Goal: Task Accomplishment & Management: Use online tool/utility

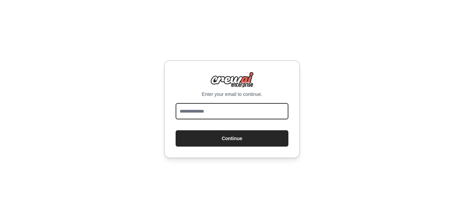
click at [259, 105] on input "email" at bounding box center [232, 111] width 113 height 16
type input "**********"
click at [176, 130] on button "Continue" at bounding box center [232, 138] width 113 height 16
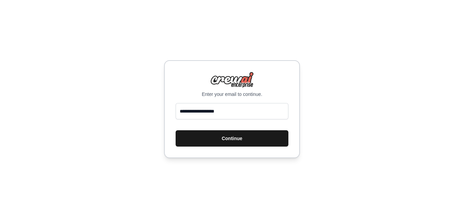
click at [253, 135] on button "Continue" at bounding box center [232, 138] width 113 height 16
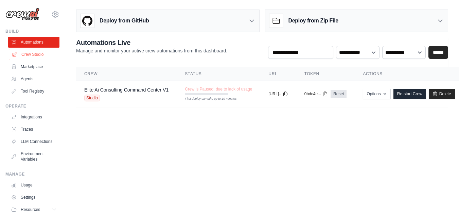
click at [31, 54] on link "Crew Studio" at bounding box center [34, 54] width 51 height 11
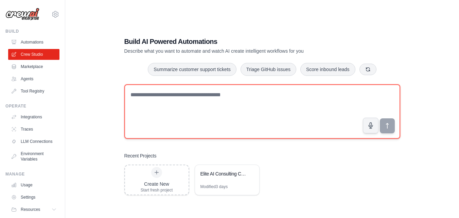
click at [263, 101] on textarea at bounding box center [262, 111] width 276 height 54
paste textarea "**********"
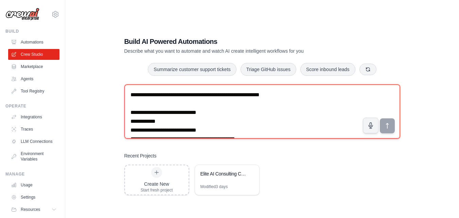
scroll to position [764, 0]
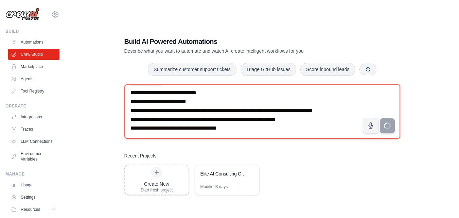
type textarea "**********"
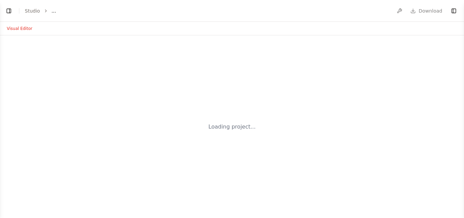
select select "****"
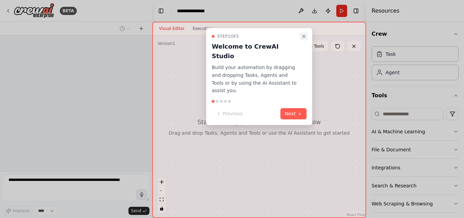
click at [304, 34] on icon "Close walkthrough" at bounding box center [304, 36] width 5 height 5
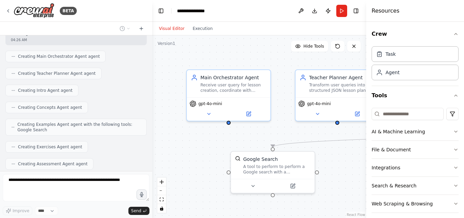
scroll to position [935, 0]
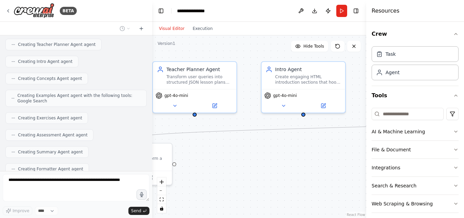
drag, startPoint x: 353, startPoint y: 170, endPoint x: 210, endPoint y: 162, distance: 143.0
click at [210, 162] on div ".deletable-edge-delete-btn { width: 20px; height: 20px; border: 0px solid #ffff…" at bounding box center [259, 126] width 214 height 183
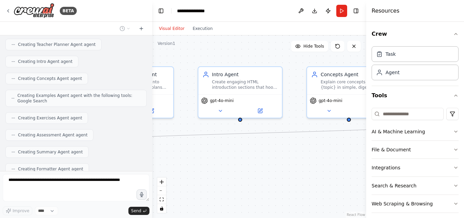
drag, startPoint x: 309, startPoint y: 171, endPoint x: 243, endPoint y: 176, distance: 66.2
click at [243, 176] on div ".deletable-edge-delete-btn { width: 20px; height: 20px; border: 0px solid #ffff…" at bounding box center [259, 126] width 214 height 183
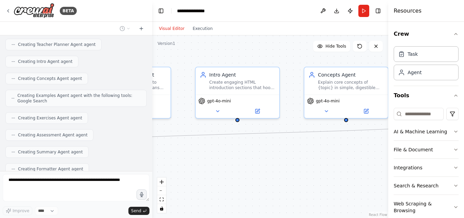
drag, startPoint x: 367, startPoint y: 162, endPoint x: 437, endPoint y: 140, distance: 74.0
click at [437, 140] on div "Resources Crew Task Agent Tools AI & Machine Learning File & Document Integrati…" at bounding box center [427, 109] width 76 height 218
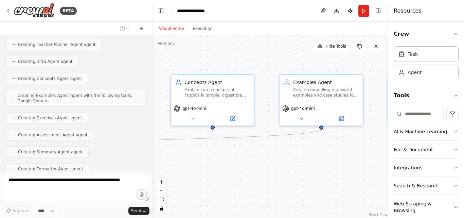
drag, startPoint x: 341, startPoint y: 158, endPoint x: 207, endPoint y: 166, distance: 133.8
click at [207, 166] on div ".deletable-edge-delete-btn { width: 20px; height: 20px; border: 0px solid #ffff…" at bounding box center [270, 126] width 236 height 183
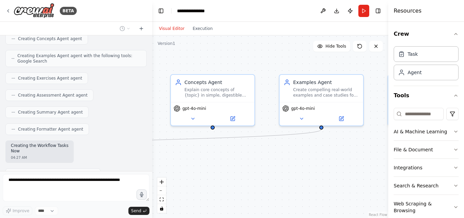
scroll to position [980, 0]
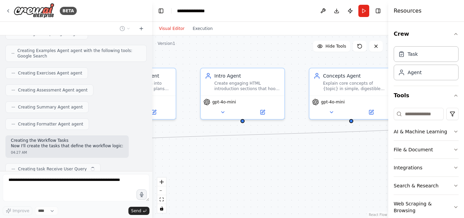
drag, startPoint x: 251, startPoint y: 172, endPoint x: 299, endPoint y: 169, distance: 47.3
click at [389, 166] on div "BETA You are CrewAI Studio. Build me a workflow called “anoudz” . =============…" at bounding box center [232, 109] width 464 height 218
drag, startPoint x: 233, startPoint y: 175, endPoint x: 379, endPoint y: 147, distance: 148.5
click at [379, 147] on div ".deletable-edge-delete-btn { width: 20px; height: 20px; border: 0px solid #ffff…" at bounding box center [270, 126] width 236 height 183
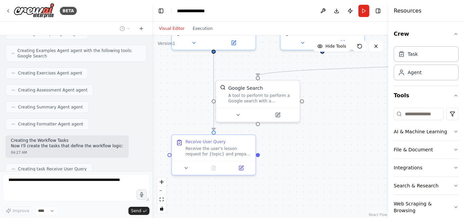
drag, startPoint x: 264, startPoint y: 170, endPoint x: 305, endPoint y: 130, distance: 57.7
click at [305, 130] on div ".deletable-edge-delete-btn { width: 20px; height: 20px; border: 0px solid #ffff…" at bounding box center [270, 126] width 236 height 183
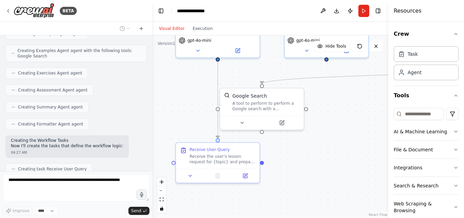
scroll to position [997, 0]
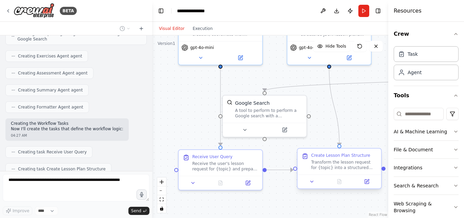
drag, startPoint x: 291, startPoint y: 140, endPoint x: 297, endPoint y: 155, distance: 16.4
click at [297, 155] on div ".deletable-edge-delete-btn { width: 20px; height: 20px; border: 0px solid #ffff…" at bounding box center [270, 126] width 236 height 183
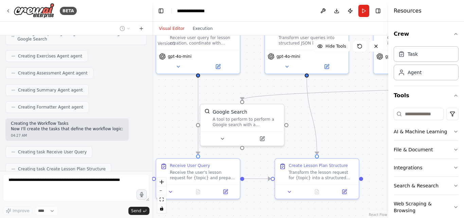
drag, startPoint x: 349, startPoint y: 108, endPoint x: 326, endPoint y: 117, distance: 24.4
click at [326, 117] on div ".deletable-edge-delete-btn { width: 20px; height: 20px; border: 0px solid #ffff…" at bounding box center [270, 126] width 236 height 183
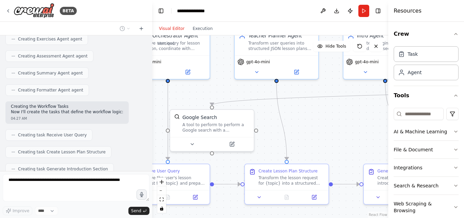
drag, startPoint x: 326, startPoint y: 117, endPoint x: 296, endPoint y: 123, distance: 31.1
click at [296, 123] on div ".deletable-edge-delete-btn { width: 20px; height: 20px; border: 0px solid #ffff…" at bounding box center [270, 126] width 236 height 183
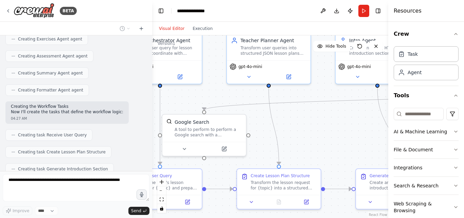
drag, startPoint x: 296, startPoint y: 123, endPoint x: 279, endPoint y: 132, distance: 19.3
click at [279, 132] on div ".deletable-edge-delete-btn { width: 20px; height: 20px; border: 0px solid #ffff…" at bounding box center [270, 126] width 236 height 183
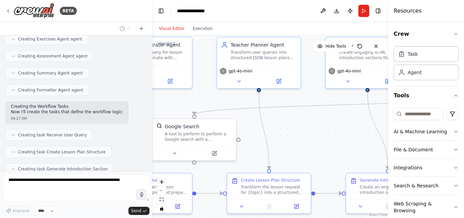
scroll to position [1031, 0]
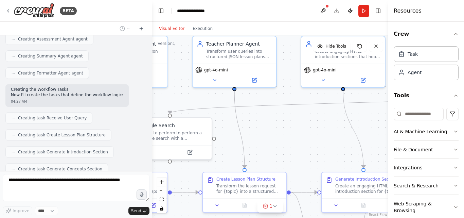
drag, startPoint x: 279, startPoint y: 132, endPoint x: 254, endPoint y: 131, distance: 24.5
click at [254, 131] on div ".deletable-edge-delete-btn { width: 20px; height: 20px; border: 0px solid #ffff…" at bounding box center [270, 126] width 236 height 183
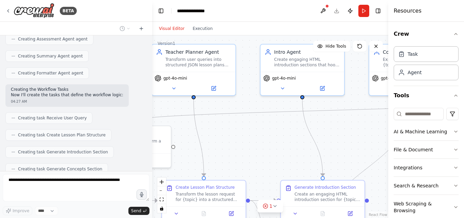
drag, startPoint x: 254, startPoint y: 131, endPoint x: 212, endPoint y: 139, distance: 43.3
click at [212, 139] on div ".deletable-edge-delete-btn { width: 20px; height: 20px; border: 0px solid #ffff…" at bounding box center [270, 126] width 236 height 183
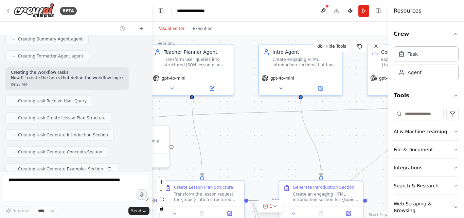
drag, startPoint x: 241, startPoint y: 135, endPoint x: 227, endPoint y: 138, distance: 14.2
click at [227, 138] on div ".deletable-edge-delete-btn { width: 20px; height: 20px; border: 0px solid #ffff…" at bounding box center [270, 126] width 236 height 183
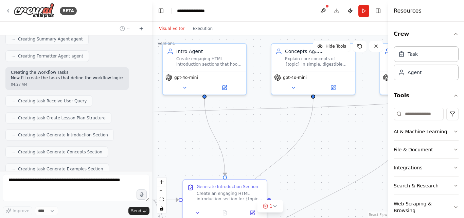
drag, startPoint x: 331, startPoint y: 127, endPoint x: 249, endPoint y: 123, distance: 83.1
click at [249, 123] on div ".deletable-edge-delete-btn { width: 20px; height: 20px; border: 0px solid #ffff…" at bounding box center [270, 126] width 236 height 183
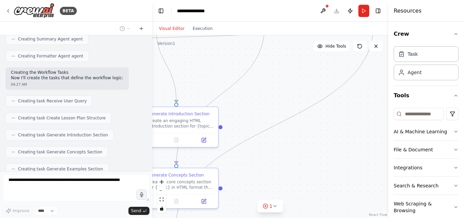
drag, startPoint x: 326, startPoint y: 149, endPoint x: 278, endPoint y: 76, distance: 86.6
click at [278, 76] on div ".deletable-edge-delete-btn { width: 20px; height: 20px; border: 0px solid #ffff…" at bounding box center [270, 126] width 236 height 183
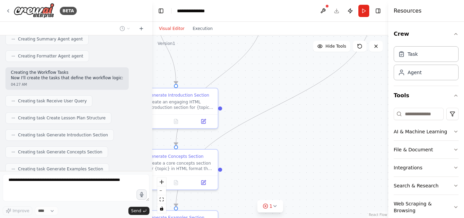
drag, startPoint x: 337, startPoint y: 169, endPoint x: 365, endPoint y: 95, distance: 78.9
click at [365, 95] on div ".deletable-edge-delete-btn { width: 20px; height: 20px; border: 0px solid #ffff…" at bounding box center [270, 126] width 236 height 183
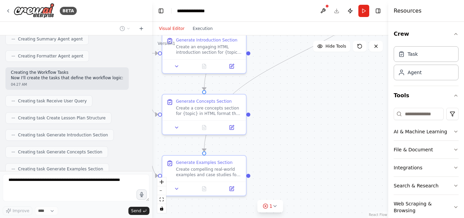
scroll to position [1065, 0]
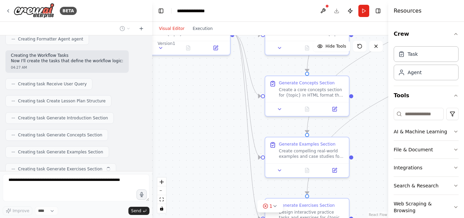
drag, startPoint x: 285, startPoint y: 140, endPoint x: 388, endPoint y: 122, distance: 104.6
click at [388, 122] on div "BETA You are CrewAI Studio. Build me a workflow called “anoudz” . =============…" at bounding box center [232, 109] width 464 height 218
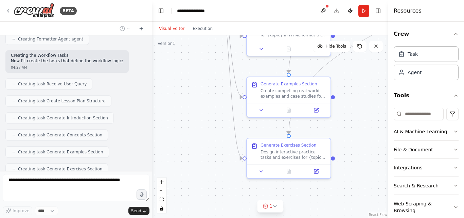
drag, startPoint x: 375, startPoint y: 175, endPoint x: 350, endPoint y: 101, distance: 78.3
click at [350, 101] on div ".deletable-edge-delete-btn { width: 20px; height: 20px; border: 0px solid #ffff…" at bounding box center [270, 126] width 236 height 183
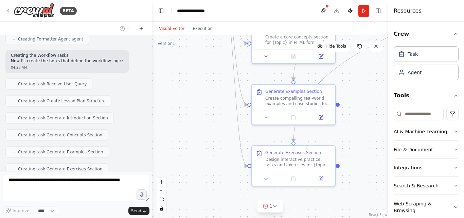
scroll to position [1082, 0]
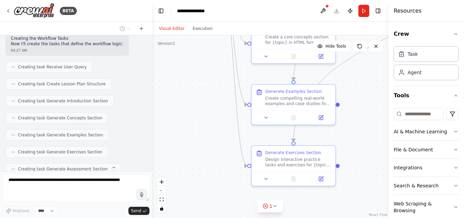
drag, startPoint x: 361, startPoint y: 147, endPoint x: 388, endPoint y: 195, distance: 54.3
click at [388, 195] on div "BETA You are CrewAI Studio. Build me a workflow called “anoudz” . =============…" at bounding box center [232, 109] width 464 height 218
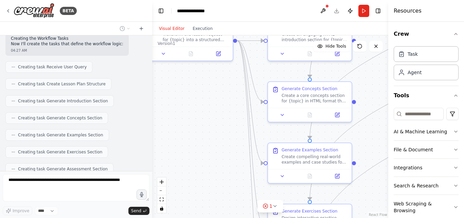
drag, startPoint x: 374, startPoint y: 139, endPoint x: 376, endPoint y: 180, distance: 40.8
click at [376, 180] on div ".deletable-edge-delete-btn { width: 20px; height: 20px; border: 0px solid #ffff…" at bounding box center [270, 126] width 236 height 183
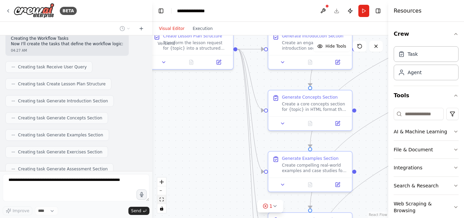
click at [163, 202] on button "fit view" at bounding box center [161, 199] width 9 height 9
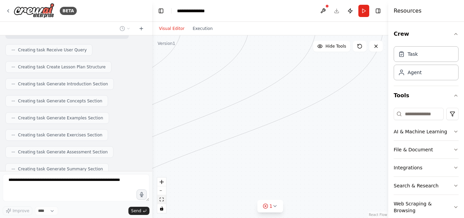
drag, startPoint x: 167, startPoint y: 198, endPoint x: 163, endPoint y: 198, distance: 4.1
click at [166, 198] on div ".deletable-edge-delete-btn { width: 20px; height: 20px; border: 0px solid #ffff…" at bounding box center [270, 126] width 236 height 183
click at [163, 198] on icon "fit view" at bounding box center [162, 200] width 4 height 4
click at [161, 201] on icon "fit view" at bounding box center [162, 200] width 4 height 4
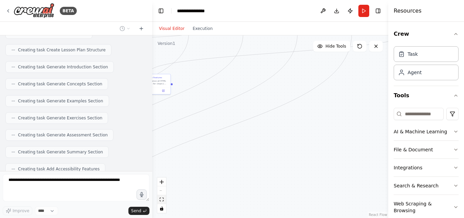
click at [161, 200] on icon "fit view" at bounding box center [162, 200] width 4 height 4
drag, startPoint x: 218, startPoint y: 157, endPoint x: 371, endPoint y: 159, distance: 153.7
click at [371, 159] on div ".deletable-edge-delete-btn { width: 20px; height: 20px; border: 0px solid #ffff…" at bounding box center [270, 126] width 236 height 183
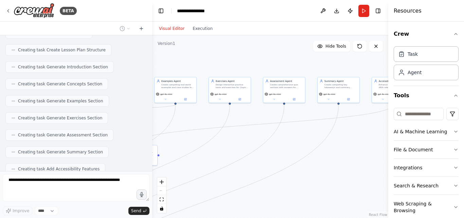
scroll to position [1133, 0]
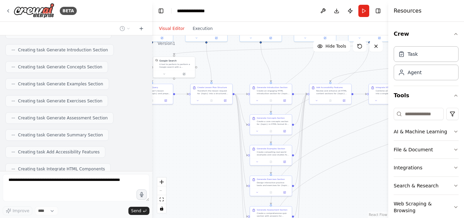
drag, startPoint x: 369, startPoint y: 159, endPoint x: 385, endPoint y: 168, distance: 18.6
click at [385, 168] on div ".deletable-edge-delete-btn { width: 20px; height: 20px; border: 0px solid #ffff…" at bounding box center [270, 126] width 236 height 183
drag, startPoint x: 166, startPoint y: 192, endPoint x: 233, endPoint y: 181, distance: 68.0
click at [233, 181] on div ".deletable-edge-delete-btn { width: 20px; height: 20px; border: 0px solid #ffff…" at bounding box center [270, 126] width 236 height 183
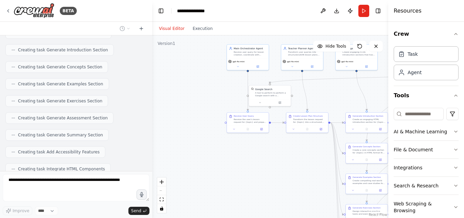
scroll to position [1150, 0]
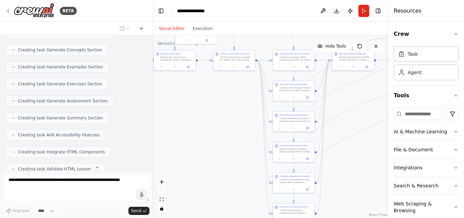
drag, startPoint x: 176, startPoint y: 148, endPoint x: 199, endPoint y: 113, distance: 41.2
click at [199, 113] on div ".deletable-edge-delete-btn { width: 20px; height: 20px; border: 0px solid #ffff…" at bounding box center [270, 126] width 236 height 183
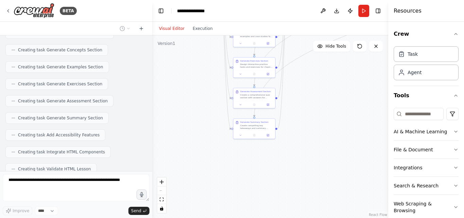
drag, startPoint x: 228, startPoint y: 176, endPoint x: 194, endPoint y: 101, distance: 82.5
click at [194, 101] on div ".deletable-edge-delete-btn { width: 20px; height: 20px; border: 0px solid #ffff…" at bounding box center [270, 126] width 236 height 183
click at [160, 197] on button "fit view" at bounding box center [161, 199] width 9 height 9
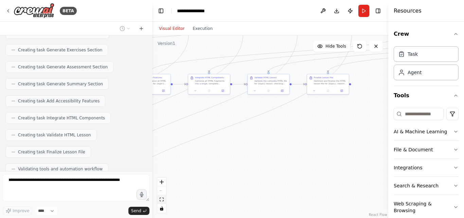
click at [160, 197] on button "fit view" at bounding box center [161, 199] width 9 height 9
click at [163, 191] on div "React Flow controls" at bounding box center [161, 194] width 9 height 35
click at [160, 188] on div "React Flow controls" at bounding box center [161, 194] width 9 height 35
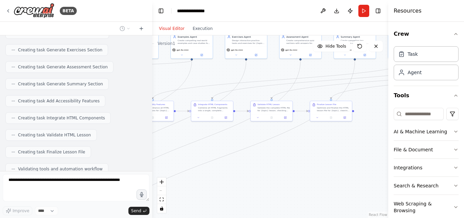
drag, startPoint x: 234, startPoint y: 168, endPoint x: 237, endPoint y: 195, distance: 27.0
click at [237, 195] on div ".deletable-edge-delete-btn { width: 20px; height: 20px; border: 0px solid #ffff…" at bounding box center [270, 126] width 236 height 183
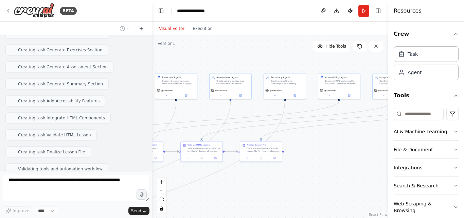
drag, startPoint x: 321, startPoint y: 149, endPoint x: 251, endPoint y: 189, distance: 80.9
click at [251, 189] on div ".deletable-edge-delete-btn { width: 20px; height: 20px; border: 0px solid #ffff…" at bounding box center [270, 126] width 236 height 183
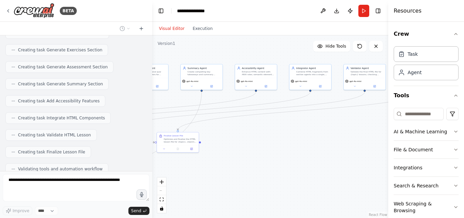
drag, startPoint x: 353, startPoint y: 144, endPoint x: 269, endPoint y: 137, distance: 84.6
click at [269, 136] on div ".deletable-edge-delete-btn { width: 20px; height: 20px; border: 0px solid #ffff…" at bounding box center [270, 126] width 236 height 183
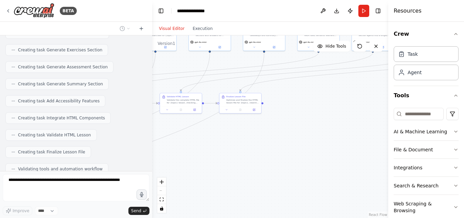
drag, startPoint x: 325, startPoint y: 153, endPoint x: 390, endPoint y: 111, distance: 77.3
click at [390, 111] on div "BETA You are CrewAI Studio. Build me a workflow called “anoudz” . =============…" at bounding box center [232, 109] width 464 height 218
drag, startPoint x: 251, startPoint y: 157, endPoint x: 384, endPoint y: 152, distance: 133.0
click at [390, 151] on div "BETA You are CrewAI Studio. Build me a workflow called “anoudz” . =============…" at bounding box center [232, 109] width 464 height 218
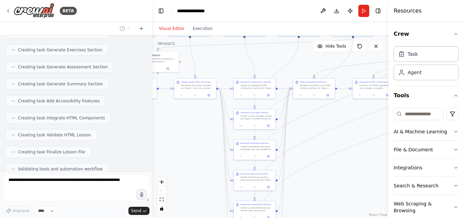
drag, startPoint x: 270, startPoint y: 170, endPoint x: 382, endPoint y: 162, distance: 112.8
click at [382, 162] on div ".deletable-edge-delete-btn { width: 20px; height: 20px; border: 0px solid #ffff…" at bounding box center [270, 126] width 236 height 183
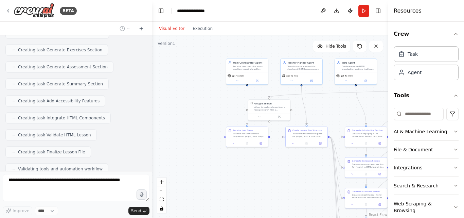
drag, startPoint x: 182, startPoint y: 146, endPoint x: 293, endPoint y: 194, distance: 121.8
click at [293, 194] on div ".deletable-edge-delete-btn { width: 20px; height: 20px; border: 0px solid #ffff…" at bounding box center [270, 126] width 236 height 183
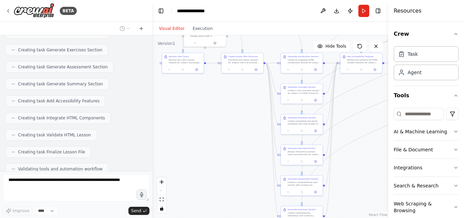
drag, startPoint x: 293, startPoint y: 194, endPoint x: 222, endPoint y: 116, distance: 105.9
click at [221, 105] on div ".deletable-edge-delete-btn { width: 20px; height: 20px; border: 0px solid #ffff…" at bounding box center [270, 126] width 236 height 183
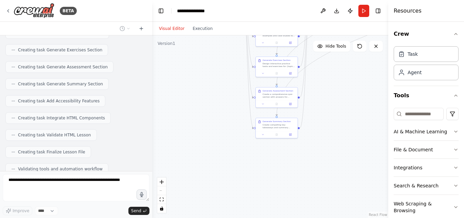
drag, startPoint x: 216, startPoint y: 173, endPoint x: 199, endPoint y: 100, distance: 75.0
click at [199, 100] on div ".deletable-edge-delete-btn { width: 20px; height: 20px; border: 0px solid #ffff…" at bounding box center [270, 126] width 236 height 183
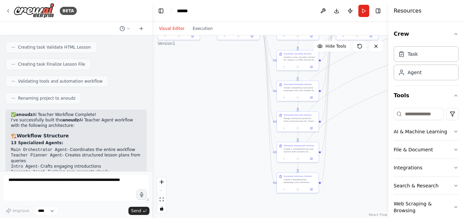
drag, startPoint x: 190, startPoint y: 148, endPoint x: 211, endPoint y: 203, distance: 58.7
click at [211, 203] on div ".deletable-edge-delete-btn { width: 20px; height: 20px; border: 0px solid #ffff…" at bounding box center [270, 126] width 236 height 183
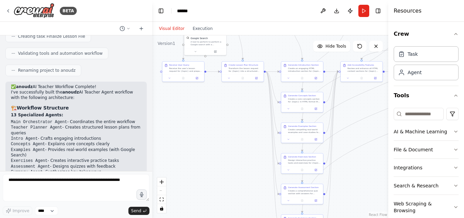
drag, startPoint x: 206, startPoint y: 107, endPoint x: 211, endPoint y: 154, distance: 47.2
click at [211, 154] on div ".deletable-edge-delete-btn { width: 20px; height: 20px; border: 0px solid #ffff…" at bounding box center [270, 126] width 236 height 183
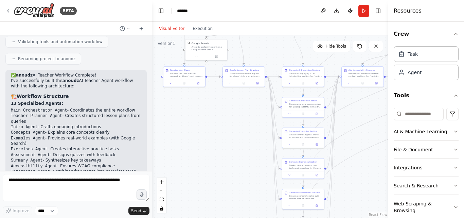
scroll to position [1317, 0]
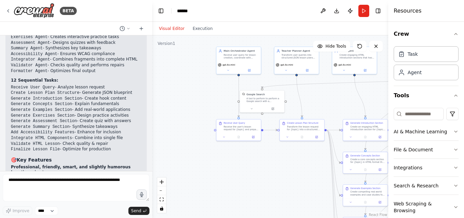
drag, startPoint x: 219, startPoint y: 118, endPoint x: 274, endPoint y: 174, distance: 78.9
click at [274, 174] on div ".deletable-edge-delete-btn { width: 20px; height: 20px; border: 0px solid #ffff…" at bounding box center [270, 126] width 236 height 183
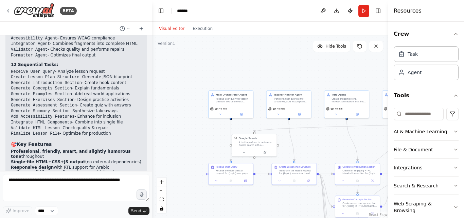
drag, startPoint x: 193, startPoint y: 93, endPoint x: 184, endPoint y: 140, distance: 48.1
click at [184, 140] on div ".deletable-edge-delete-btn { width: 20px; height: 20px; border: 0px solid #ffff…" at bounding box center [270, 126] width 236 height 183
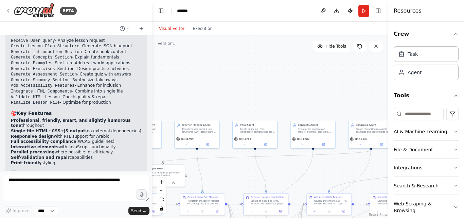
drag, startPoint x: 296, startPoint y: 82, endPoint x: 197, endPoint y: 109, distance: 103.3
click at [197, 109] on div ".deletable-edge-delete-btn { width: 20px; height: 20px; border: 0px solid #ffff…" at bounding box center [270, 126] width 236 height 183
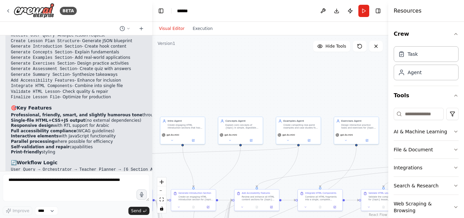
drag, startPoint x: 276, startPoint y: 114, endPoint x: 195, endPoint y: 97, distance: 83.0
click at [195, 97] on div ".deletable-edge-delete-btn { width: 20px; height: 20px; border: 0px solid #ffff…" at bounding box center [270, 126] width 236 height 183
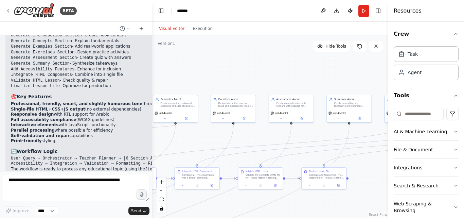
drag, startPoint x: 351, startPoint y: 144, endPoint x: 239, endPoint y: 134, distance: 111.7
click at [239, 134] on div ".deletable-edge-delete-btn { width: 20px; height: 20px; border: 0px solid #ffff…" at bounding box center [270, 126] width 236 height 183
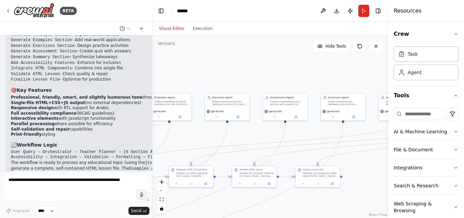
scroll to position [1483, 0]
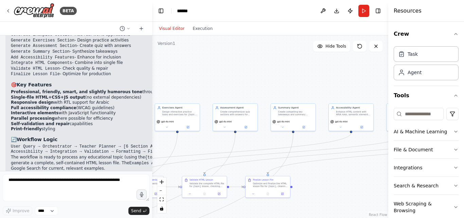
drag, startPoint x: 365, startPoint y: 159, endPoint x: 309, endPoint y: 168, distance: 56.2
click at [309, 168] on div ".deletable-edge-delete-btn { width: 20px; height: 20px; border: 0px solid #ffff…" at bounding box center [270, 126] width 236 height 183
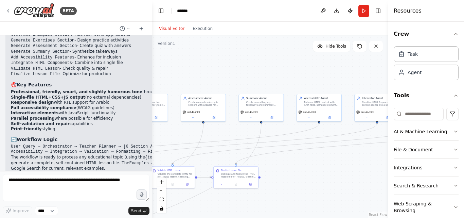
drag, startPoint x: 336, startPoint y: 180, endPoint x: 214, endPoint y: 134, distance: 130.4
click at [214, 134] on div ".deletable-edge-delete-btn { width: 20px; height: 20px; border: 0px solid #ffff…" at bounding box center [270, 126] width 236 height 183
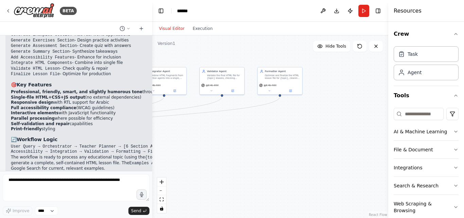
drag, startPoint x: 304, startPoint y: 152, endPoint x: 185, endPoint y: 163, distance: 119.5
click at [185, 163] on div ".deletable-edge-delete-btn { width: 20px; height: 20px; border: 0px solid #ffff…" at bounding box center [270, 126] width 236 height 183
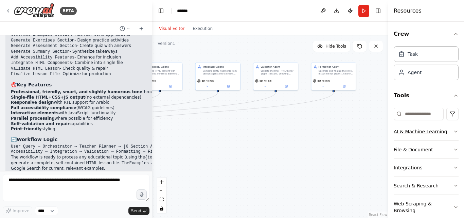
drag, startPoint x: 301, startPoint y: 139, endPoint x: 405, endPoint y: 138, distance: 104.4
click at [405, 138] on div "BETA You are CrewAI Studio. Build me a workflow called “anoudz” . =============…" at bounding box center [232, 109] width 464 height 218
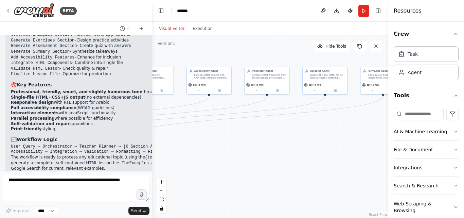
drag, startPoint x: 243, startPoint y: 138, endPoint x: 343, endPoint y: 130, distance: 100.3
click at [343, 130] on div ".deletable-edge-delete-btn { width: 20px; height: 20px; border: 0px solid #ffff…" at bounding box center [270, 126] width 236 height 183
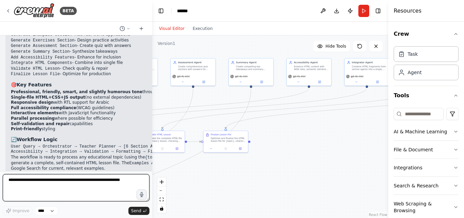
click at [108, 176] on textarea at bounding box center [76, 187] width 147 height 27
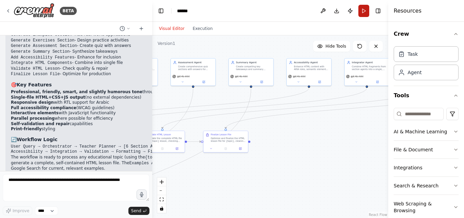
click at [365, 12] on button "Run" at bounding box center [364, 11] width 11 height 12
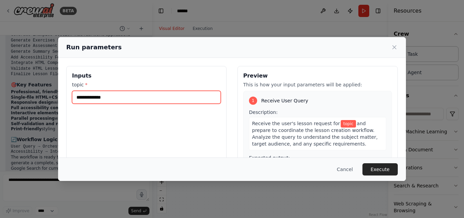
click at [169, 92] on input "topic *" at bounding box center [146, 97] width 149 height 13
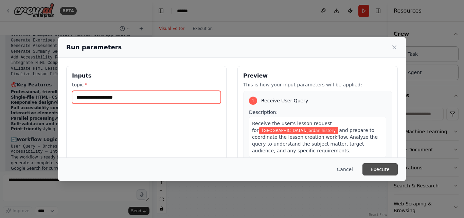
type input "**********"
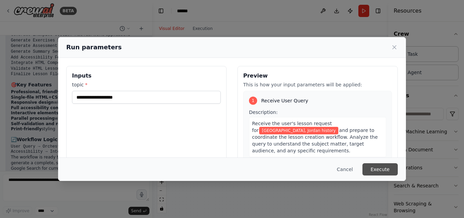
click at [384, 167] on button "Execute" at bounding box center [380, 169] width 35 height 12
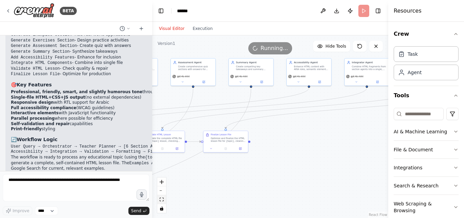
click at [161, 200] on icon "fit view" at bounding box center [162, 200] width 4 height 4
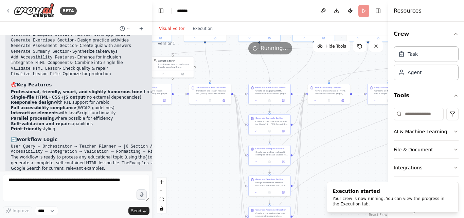
drag, startPoint x: 180, startPoint y: 167, endPoint x: 373, endPoint y: 176, distance: 192.6
click at [373, 176] on div ".deletable-edge-delete-btn { width: 20px; height: 20px; border: 0px solid #ffff…" at bounding box center [270, 126] width 236 height 183
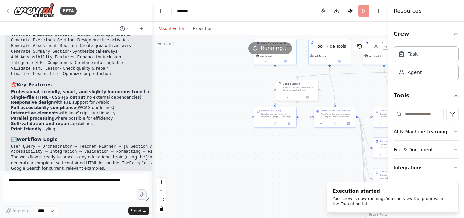
drag, startPoint x: 186, startPoint y: 144, endPoint x: 227, endPoint y: 159, distance: 43.7
click at [297, 169] on div ".deletable-edge-delete-btn { width: 20px; height: 20px; border: 0px solid #ffff…" at bounding box center [270, 126] width 236 height 183
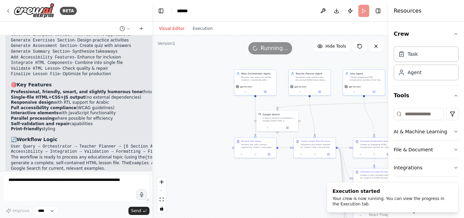
drag, startPoint x: 216, startPoint y: 145, endPoint x: 197, endPoint y: 176, distance: 36.2
click at [197, 176] on div ".deletable-edge-delete-btn { width: 20px; height: 20px; border: 0px solid #ffff…" at bounding box center [270, 126] width 236 height 183
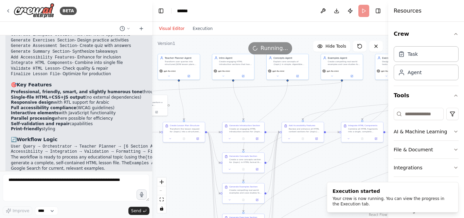
drag, startPoint x: 249, startPoint y: 193, endPoint x: 116, endPoint y: 177, distance: 133.5
click at [116, 177] on div "BETA You are CrewAI Studio. Build me a workflow called “anoudz” . =============…" at bounding box center [232, 109] width 464 height 218
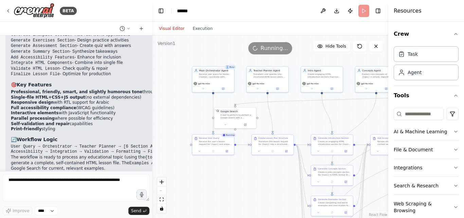
drag, startPoint x: 174, startPoint y: 164, endPoint x: 263, endPoint y: 177, distance: 89.7
click at [263, 177] on div ".deletable-edge-delete-btn { width: 20px; height: 20px; border: 0px solid #ffff…" at bounding box center [270, 126] width 236 height 183
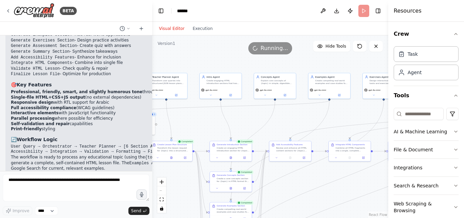
drag, startPoint x: 358, startPoint y: 110, endPoint x: 230, endPoint y: 111, distance: 127.8
click at [230, 111] on div ".deletable-edge-delete-btn { width: 20px; height: 20px; border: 0px solid #ffff…" at bounding box center [270, 126] width 236 height 183
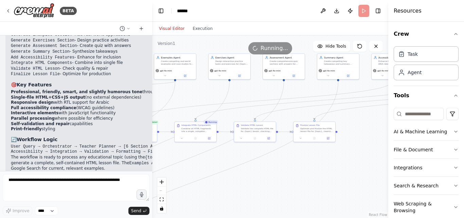
drag, startPoint x: 322, startPoint y: 115, endPoint x: 194, endPoint y: 101, distance: 128.6
click at [194, 101] on div ".deletable-edge-delete-btn { width: 20px; height: 20px; border: 0px solid #ffff…" at bounding box center [270, 126] width 236 height 183
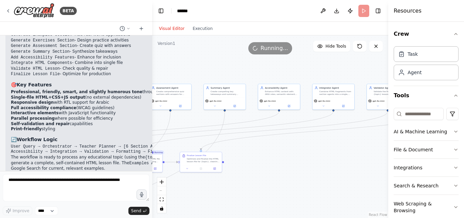
drag, startPoint x: 274, startPoint y: 171, endPoint x: 336, endPoint y: 164, distance: 62.0
click at [336, 164] on div ".deletable-edge-delete-btn { width: 20px; height: 20px; border: 0px solid #ffff…" at bounding box center [270, 126] width 236 height 183
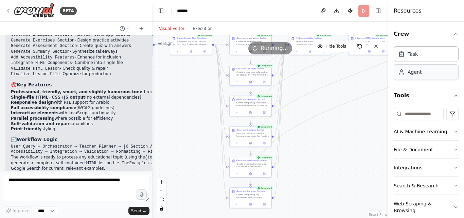
drag, startPoint x: 336, startPoint y: 164, endPoint x: 448, endPoint y: 73, distance: 144.2
click at [448, 73] on div "BETA You are CrewAI Studio. Build me a workflow called “anoudz” . =============…" at bounding box center [232, 109] width 464 height 218
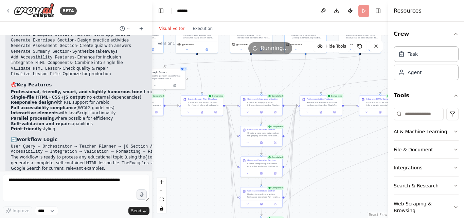
drag, startPoint x: 337, startPoint y: 147, endPoint x: 348, endPoint y: 225, distance: 79.4
click at [348, 218] on html "BETA You are CrewAI Studio. Build me a workflow called “anoudz” . =============…" at bounding box center [232, 109] width 464 height 218
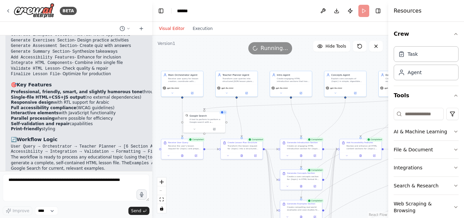
drag, startPoint x: 164, startPoint y: 154, endPoint x: 206, endPoint y: 192, distance: 56.6
click at [206, 192] on div ".deletable-edge-delete-btn { width: 20px; height: 20px; border: 0px solid #ffff…" at bounding box center [270, 126] width 236 height 183
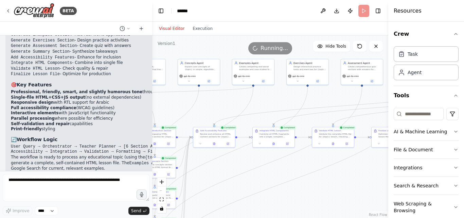
drag, startPoint x: 274, startPoint y: 137, endPoint x: 124, endPoint y: 123, distance: 149.9
click at [124, 123] on div "BETA You are CrewAI Studio. Build me a workflow called “anoudz” . =============…" at bounding box center [232, 109] width 464 height 218
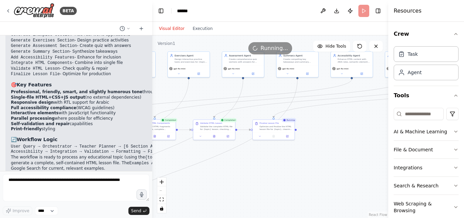
drag, startPoint x: 290, startPoint y: 98, endPoint x: 146, endPoint y: 92, distance: 144.3
click at [146, 92] on div "BETA You are CrewAI Studio. Build me a workflow called “anoudz” . =============…" at bounding box center [232, 109] width 464 height 218
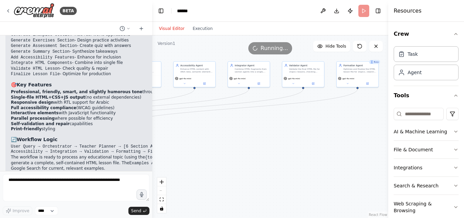
drag, startPoint x: 324, startPoint y: 116, endPoint x: 191, endPoint y: 124, distance: 132.5
click at [191, 124] on div ".deletable-edge-delete-btn { width: 20px; height: 20px; border: 0px solid #ffff…" at bounding box center [270, 126] width 236 height 183
click at [164, 200] on button "fit view" at bounding box center [161, 199] width 9 height 9
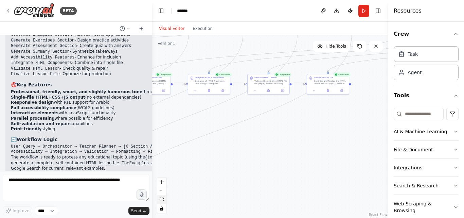
click at [164, 200] on button "fit view" at bounding box center [161, 199] width 9 height 9
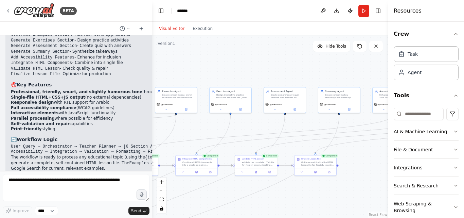
drag, startPoint x: 284, startPoint y: 149, endPoint x: 270, endPoint y: 231, distance: 83.2
click at [270, 218] on html "BETA You are CrewAI Studio. Build me a workflow called “anoudz” . =============…" at bounding box center [232, 109] width 464 height 218
drag, startPoint x: 251, startPoint y: 52, endPoint x: 358, endPoint y: 48, distance: 107.5
click at [358, 48] on div "Version 1 Hide Tools .deletable-edge-delete-btn { width: 20px; height: 20px; bo…" at bounding box center [270, 126] width 236 height 183
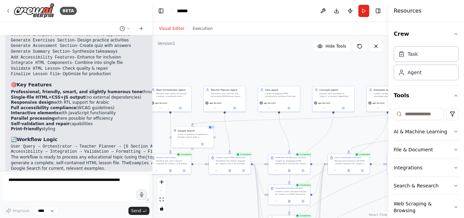
drag, startPoint x: 237, startPoint y: 58, endPoint x: 343, endPoint y: 61, distance: 106.1
click at [343, 61] on div ".deletable-edge-delete-btn { width: 20px; height: 20px; border: 0px solid #ffff…" at bounding box center [270, 126] width 236 height 183
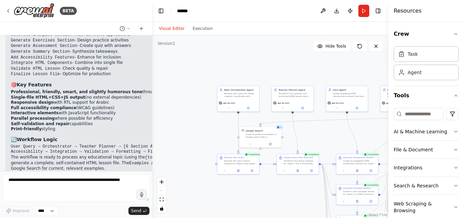
drag, startPoint x: 239, startPoint y: 62, endPoint x: 307, endPoint y: 62, distance: 68.0
click at [307, 62] on div ".deletable-edge-delete-btn { width: 20px; height: 20px; border: 0px solid #ffff…" at bounding box center [270, 126] width 236 height 183
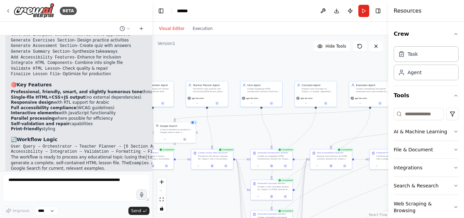
drag, startPoint x: 324, startPoint y: 75, endPoint x: 236, endPoint y: 70, distance: 87.8
click at [236, 70] on div ".deletable-edge-delete-btn { width: 20px; height: 20px; border: 0px solid #ffff…" at bounding box center [270, 126] width 236 height 183
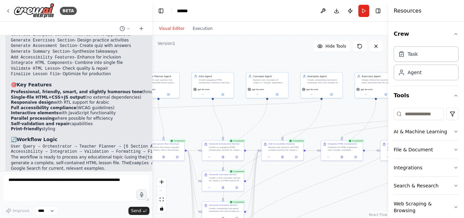
drag, startPoint x: 236, startPoint y: 70, endPoint x: 187, endPoint y: 60, distance: 49.9
click at [187, 60] on div ".deletable-edge-delete-btn { width: 20px; height: 20px; border: 0px solid #ffff…" at bounding box center [270, 126] width 236 height 183
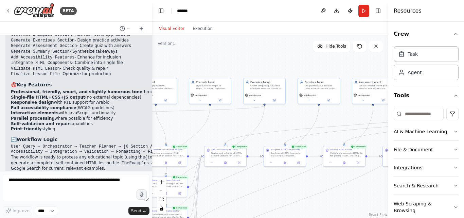
drag, startPoint x: 299, startPoint y: 117, endPoint x: 243, endPoint y: 124, distance: 55.5
click at [243, 124] on div ".deletable-edge-delete-btn { width: 20px; height: 20px; border: 0px solid #ffff…" at bounding box center [270, 126] width 236 height 183
drag, startPoint x: 353, startPoint y: 178, endPoint x: 298, endPoint y: 160, distance: 57.7
click at [127, 152] on div ".deletable-edge-delete-btn { width: 20px; height: 20px; border: 0px solid #ffff…" at bounding box center [67, 106] width 118 height 91
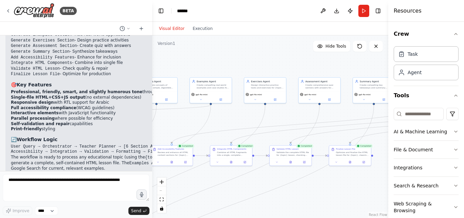
drag, startPoint x: 340, startPoint y: 66, endPoint x: 269, endPoint y: 58, distance: 71.5
click at [269, 58] on div ".deletable-edge-delete-btn { width: 20px; height: 20px; border: 0px solid #ffff…" at bounding box center [270, 126] width 236 height 183
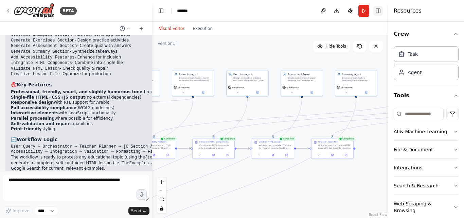
click at [376, 12] on button "Toggle Right Sidebar" at bounding box center [379, 11] width 10 height 10
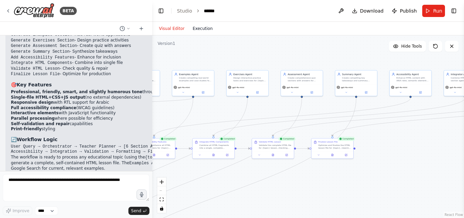
click at [206, 31] on button "Execution" at bounding box center [203, 28] width 28 height 8
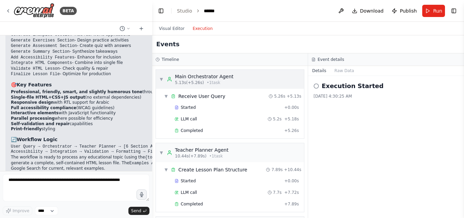
click at [280, 80] on div "▼ Main Orchestrator Agent 5.13s (+5.26s) • 1 task" at bounding box center [230, 79] width 148 height 19
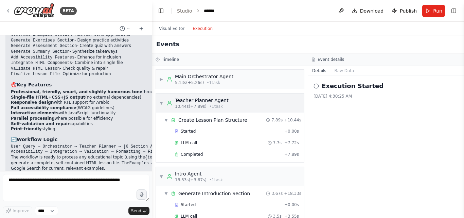
click at [258, 102] on div "▼ Teacher Planner Agent 10.44s (+7.89s) • 1 task" at bounding box center [230, 102] width 148 height 19
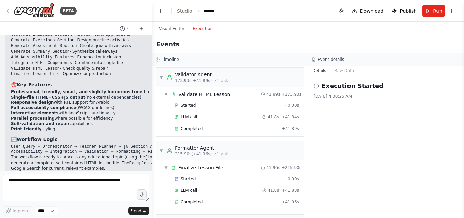
scroll to position [678, 0]
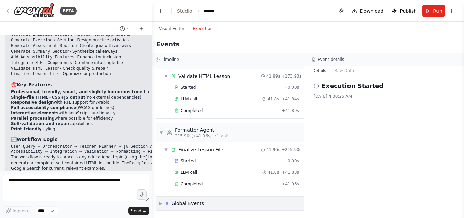
click at [214, 206] on div "▶ Global Events" at bounding box center [230, 204] width 148 height 14
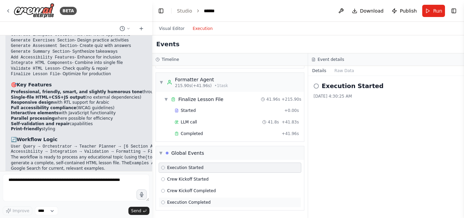
click at [204, 201] on span "Execution Completed" at bounding box center [189, 202] width 44 height 5
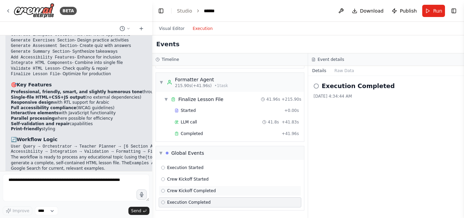
click at [231, 187] on div "Crew Kickoff Completed" at bounding box center [230, 191] width 143 height 10
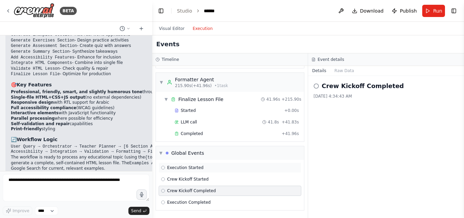
drag, startPoint x: 228, startPoint y: 181, endPoint x: 222, endPoint y: 171, distance: 11.6
click at [222, 171] on div "Execution Started Crew Kickoff Started Crew Kickoff Completed Execution Complet…" at bounding box center [230, 185] width 148 height 50
click at [222, 171] on div "Execution Started" at bounding box center [230, 168] width 143 height 10
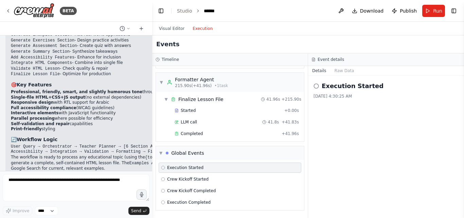
click at [222, 171] on div "Execution Started" at bounding box center [230, 168] width 143 height 10
click at [207, 134] on div "Completed" at bounding box center [227, 133] width 104 height 5
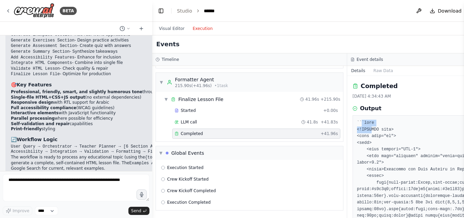
drag, startPoint x: 353, startPoint y: 122, endPoint x: 359, endPoint y: 127, distance: 8.1
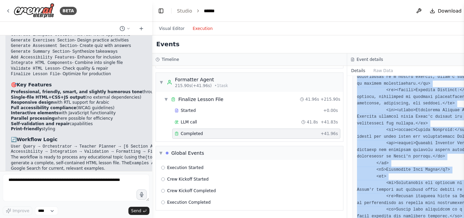
scroll to position [1329, 0]
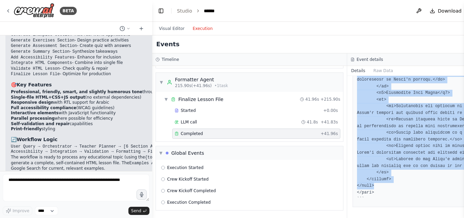
drag, startPoint x: 346, startPoint y: 130, endPoint x: 405, endPoint y: 189, distance: 83.2
copy pre "<!DOCTYPE html> <html lang="en"> <head> <meta charset="UTF-8"> <meta name="view…"
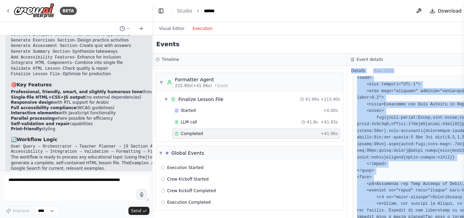
scroll to position [0, 0]
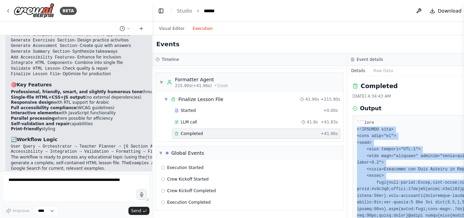
drag, startPoint x: 365, startPoint y: 190, endPoint x: 346, endPoint y: 131, distance: 61.8
copy pre "<!DOCTYPE html> <html lang="en"> <head> <meta charset="UTF-8"> <meta name="view…"
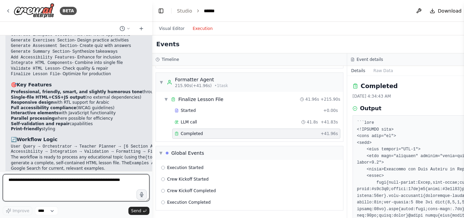
click at [121, 186] on textarea at bounding box center [76, 187] width 147 height 27
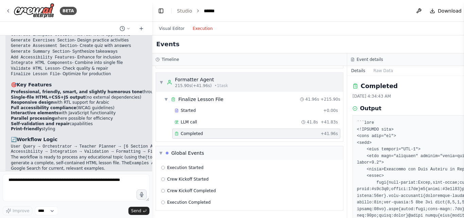
click at [168, 84] on icon at bounding box center [170, 83] width 4 height 1
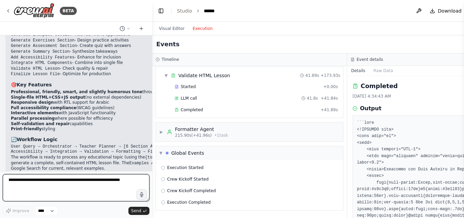
click at [114, 183] on textarea at bounding box center [76, 187] width 147 height 27
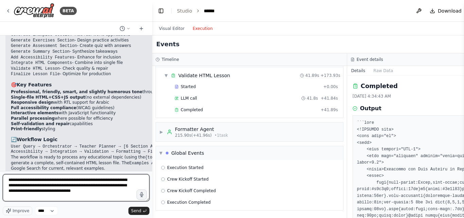
paste textarea "**********"
type textarea "**********"
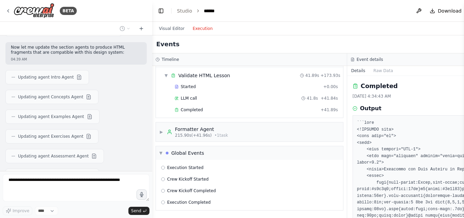
scroll to position [10775, 0]
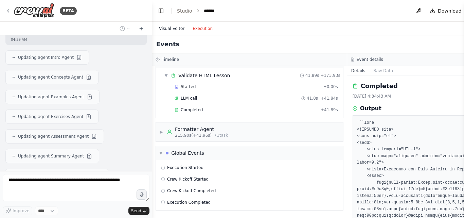
click at [177, 28] on button "Visual Editor" at bounding box center [172, 28] width 34 height 8
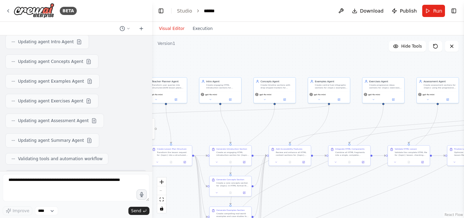
drag, startPoint x: 203, startPoint y: 54, endPoint x: 339, endPoint y: 62, distance: 136.2
click at [339, 62] on div ".deletable-edge-delete-btn { width: 20px; height: 20px; border: 0px solid #ffff…" at bounding box center [308, 126] width 312 height 183
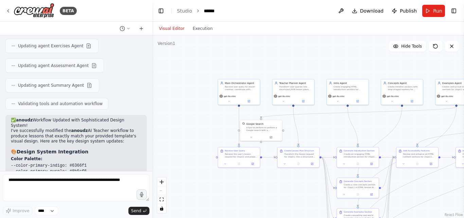
drag, startPoint x: 261, startPoint y: 53, endPoint x: 389, endPoint y: 54, distance: 127.5
click at [389, 54] on div ".deletable-edge-delete-btn { width: 20px; height: 20px; border: 0px solid #ffff…" at bounding box center [308, 126] width 312 height 183
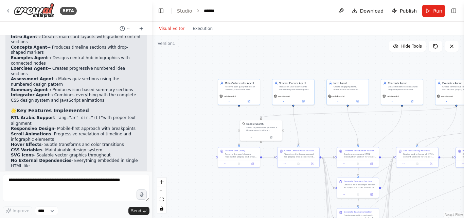
scroll to position [11091, 0]
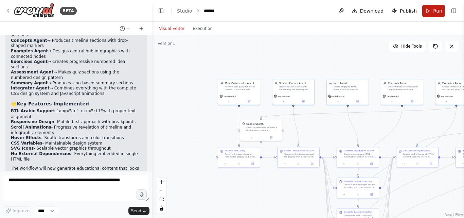
click at [431, 7] on button "Run" at bounding box center [434, 11] width 23 height 12
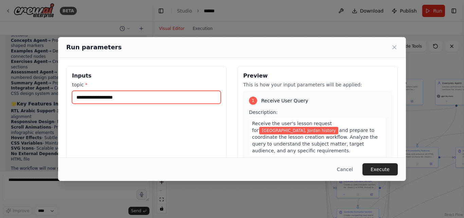
click at [172, 97] on input "**********" at bounding box center [146, 97] width 149 height 13
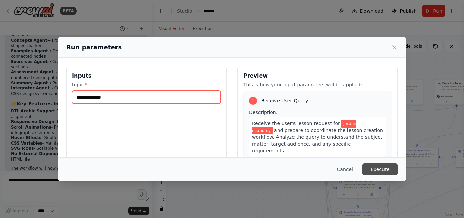
type input "**********"
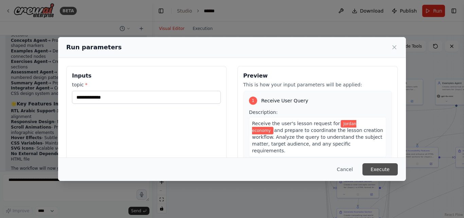
click at [389, 167] on button "Execute" at bounding box center [380, 169] width 35 height 12
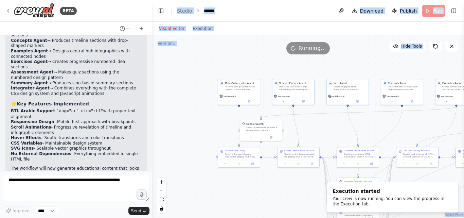
drag, startPoint x: 220, startPoint y: 54, endPoint x: 152, endPoint y: 54, distance: 68.0
click at [152, 54] on div "BETA You are CrewAI Studio. Build me a workflow called “anoudz” . =============…" at bounding box center [232, 109] width 464 height 218
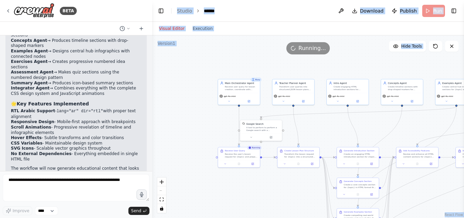
click at [337, 130] on div ".deletable-edge-delete-btn { width: 20px; height: 20px; border: 0px solid #ffff…" at bounding box center [308, 126] width 312 height 183
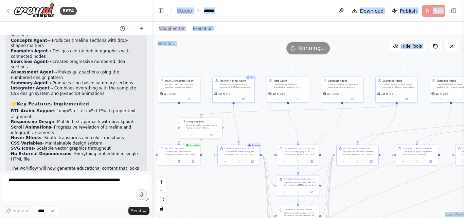
drag, startPoint x: 337, startPoint y: 130, endPoint x: 277, endPoint y: 128, distance: 59.9
click at [277, 128] on div ".deletable-edge-delete-btn { width: 20px; height: 20px; border: 0px solid #ffff…" at bounding box center [308, 126] width 312 height 183
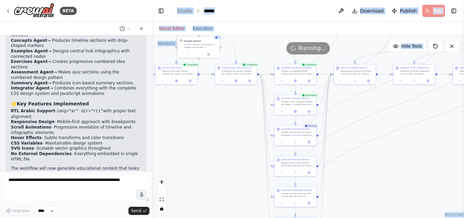
drag, startPoint x: 353, startPoint y: 125, endPoint x: 350, endPoint y: 45, distance: 80.6
click at [350, 45] on div "Version 1 Hide Tools .deletable-edge-delete-btn { width: 20px; height: 20px; bo…" at bounding box center [308, 126] width 312 height 183
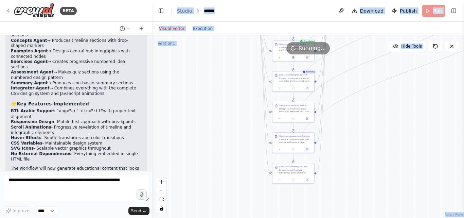
drag, startPoint x: 395, startPoint y: 177, endPoint x: 394, endPoint y: 168, distance: 8.8
click at [394, 168] on div ".deletable-edge-delete-btn { width: 20px; height: 20px; border: 0px solid #ffff…" at bounding box center [308, 126] width 312 height 183
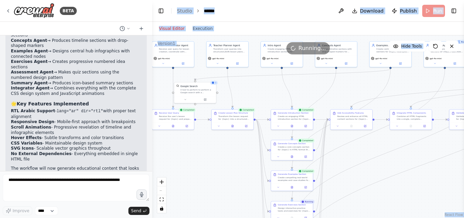
drag, startPoint x: 394, startPoint y: 168, endPoint x: 391, endPoint y: 223, distance: 54.8
click at [391, 218] on html "BETA You are CrewAI Studio. Build me a workflow called “anoudz” . =============…" at bounding box center [232, 109] width 464 height 218
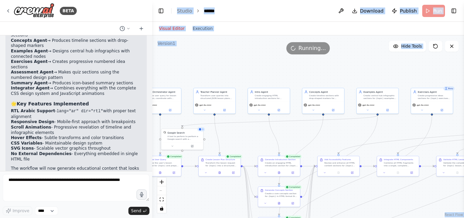
drag, startPoint x: 347, startPoint y: 93, endPoint x: 333, endPoint y: 139, distance: 48.0
click at [333, 139] on div ".deletable-edge-delete-btn { width: 20px; height: 20px; border: 0px solid #ffff…" at bounding box center [308, 126] width 312 height 183
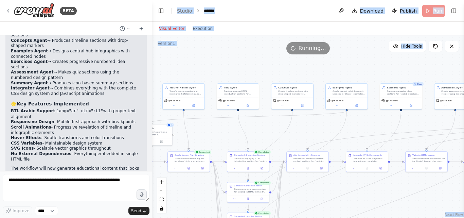
drag, startPoint x: 333, startPoint y: 139, endPoint x: 294, endPoint y: 134, distance: 38.8
click at [294, 134] on div ".deletable-edge-delete-btn { width: 20px; height: 20px; border: 0px solid #ffff…" at bounding box center [308, 126] width 312 height 183
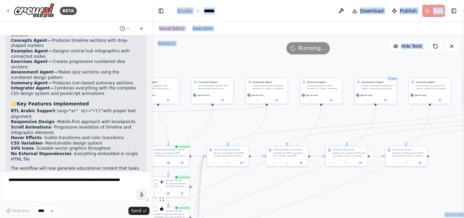
drag, startPoint x: 409, startPoint y: 121, endPoint x: 341, endPoint y: 143, distance: 71.9
click at [341, 143] on div ".deletable-edge-delete-btn { width: 20px; height: 20px; border: 0px solid #ffff…" at bounding box center [308, 126] width 312 height 183
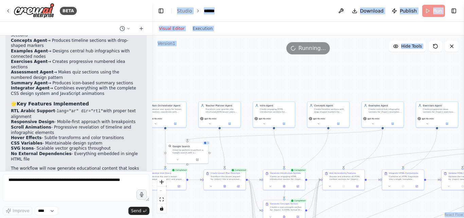
drag, startPoint x: 256, startPoint y: 66, endPoint x: 376, endPoint y: 58, distance: 120.6
click at [376, 58] on div ".deletable-edge-delete-btn { width: 20px; height: 20px; border: 0px solid #ffff…" at bounding box center [308, 126] width 312 height 183
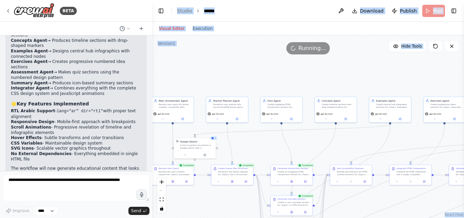
click at [202, 34] on div "Visual Editor Execution" at bounding box center [186, 29] width 62 height 14
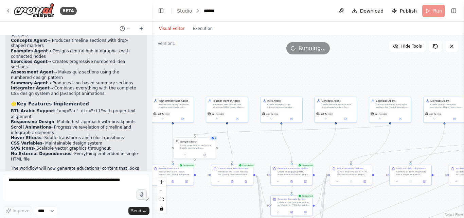
click at [202, 33] on div "Visual Editor Execution" at bounding box center [186, 29] width 62 height 14
click at [201, 32] on button "Execution" at bounding box center [203, 28] width 28 height 8
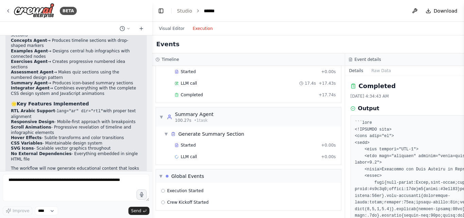
click at [201, 32] on button "Execution" at bounding box center [203, 28] width 28 height 8
click at [227, 116] on div "▼ Summary Agent 100.27s • 1 task" at bounding box center [248, 116] width 185 height 19
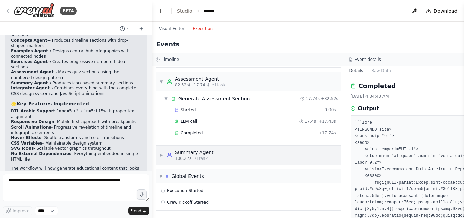
click at [219, 162] on div "▶ Summary Agent 100.27s • 1 task" at bounding box center [248, 155] width 185 height 19
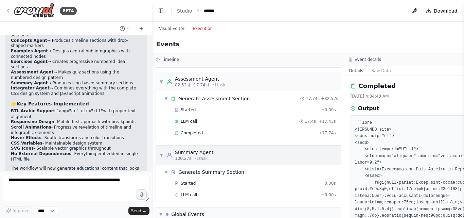
scroll to position [499, 0]
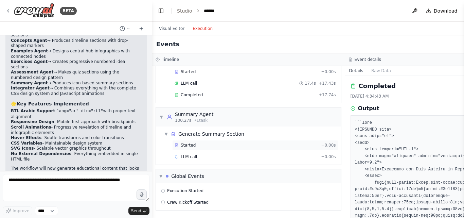
click at [208, 142] on div "Started" at bounding box center [247, 144] width 144 height 5
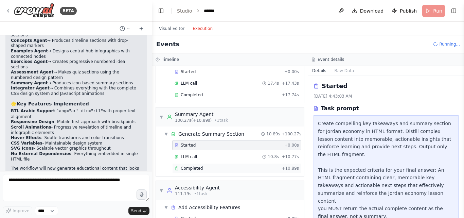
click at [254, 165] on div "Completed + 10.89s" at bounding box center [236, 168] width 129 height 10
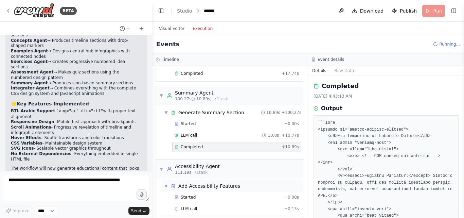
scroll to position [486, 0]
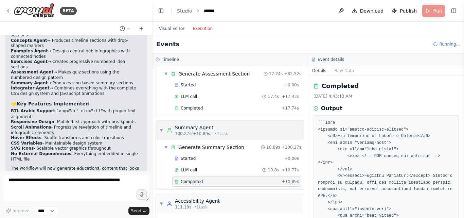
click at [227, 132] on div "▼ Summary Agent 100.27s (+10.89s) • 1 task" at bounding box center [230, 130] width 148 height 19
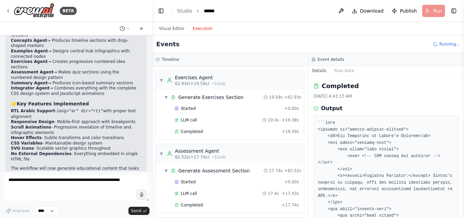
scroll to position [389, 0]
click at [201, 150] on div "Assessment Agent" at bounding box center [200, 151] width 51 height 7
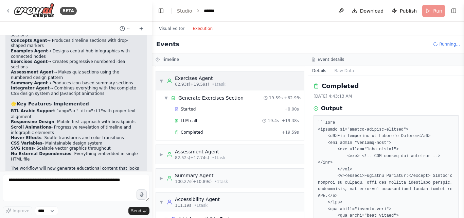
click at [198, 79] on div "Exercises Agent" at bounding box center [200, 78] width 51 height 7
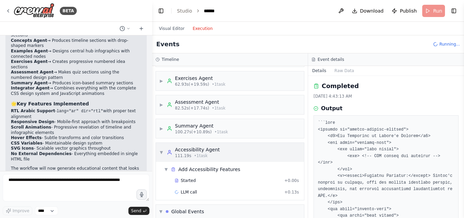
click at [196, 149] on div "Accessibility Agent" at bounding box center [197, 149] width 45 height 7
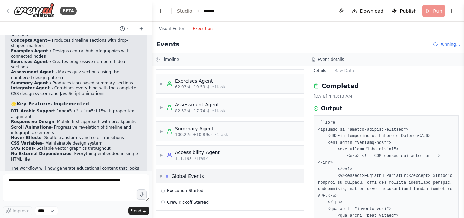
click at [199, 174] on div "Global Events" at bounding box center [187, 176] width 33 height 7
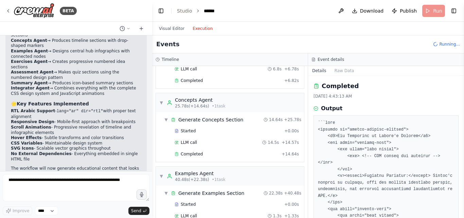
scroll to position [193, 0]
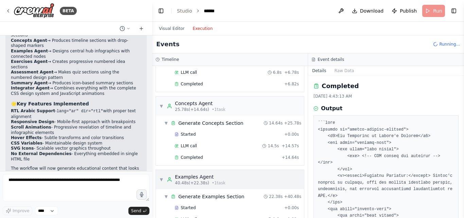
click at [224, 179] on div "▼ Examples Agent 40.48s (+22.38s) • 1 task" at bounding box center [230, 179] width 148 height 19
click at [212, 111] on span "• 1 task" at bounding box center [219, 109] width 14 height 5
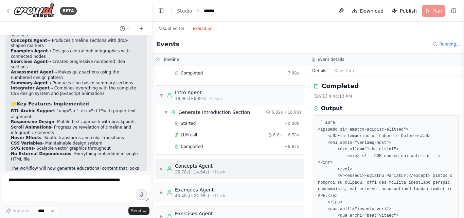
scroll to position [100, 0]
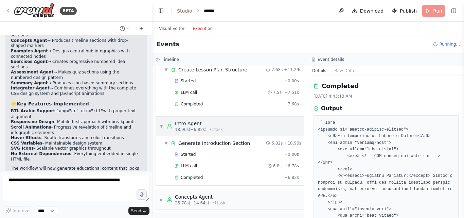
click at [207, 126] on div "Intro Agent" at bounding box center [199, 123] width 48 height 7
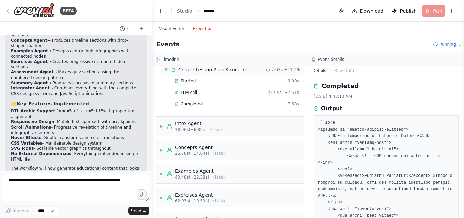
click at [200, 67] on div "Create Lesson Plan Structure" at bounding box center [212, 69] width 69 height 7
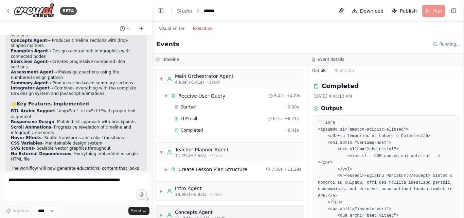
scroll to position [0, 0]
click at [207, 83] on span "• 1 task" at bounding box center [214, 82] width 14 height 5
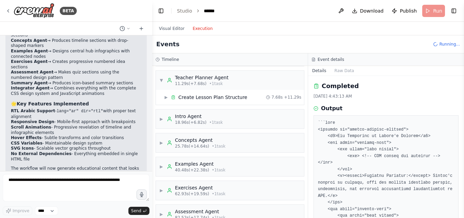
scroll to position [27, 0]
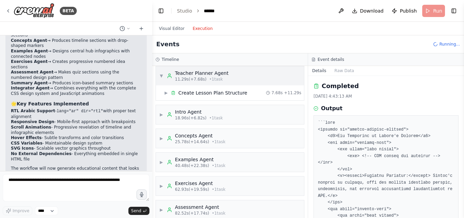
click at [195, 69] on div "▼ Teacher Planner Agent 11.29s (+7.68s) • 1 task" at bounding box center [230, 75] width 148 height 19
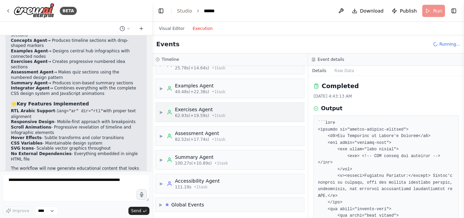
scroll to position [87, 0]
click at [238, 200] on div "▶ Global Events" at bounding box center [230, 204] width 148 height 14
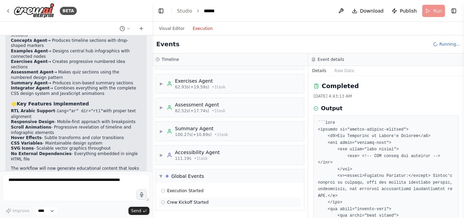
click at [228, 202] on div "Crew Kickoff Started" at bounding box center [230, 202] width 138 height 5
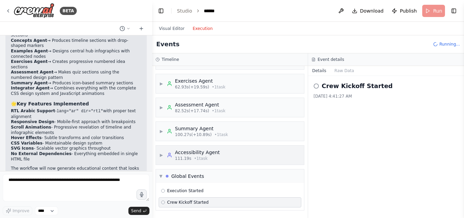
click at [216, 146] on div "▶ Accessibility Agent 111.19s • 1 task" at bounding box center [230, 155] width 148 height 19
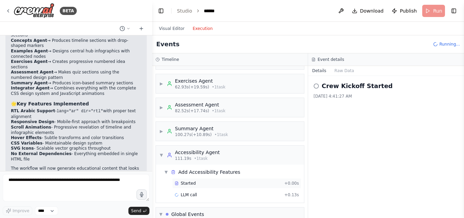
click at [207, 183] on div "Started" at bounding box center [228, 183] width 107 height 5
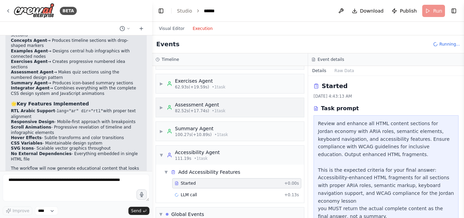
click at [222, 114] on div "▶ Assessment Agent 82.52s (+17.74s) • 1 task" at bounding box center [230, 107] width 148 height 19
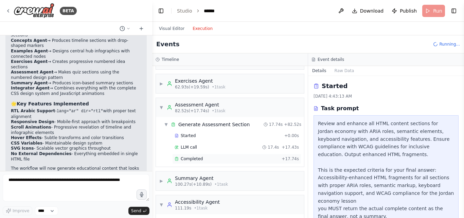
click at [213, 160] on div "Completed" at bounding box center [227, 158] width 104 height 5
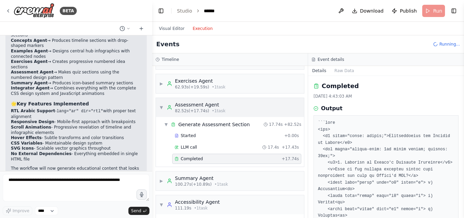
click at [222, 102] on div "▼ Assessment Agent 82.52s (+17.74s) • 1 task" at bounding box center [230, 107] width 148 height 19
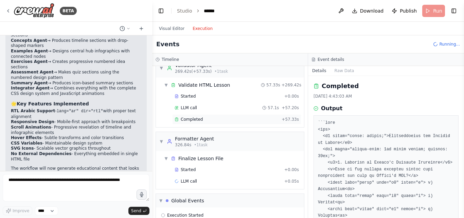
scroll to position [759, 0]
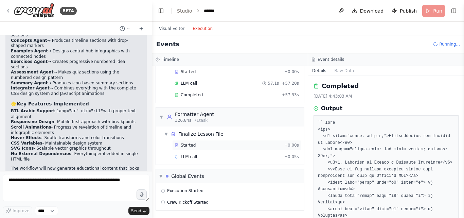
click at [212, 147] on div "Started" at bounding box center [228, 144] width 107 height 5
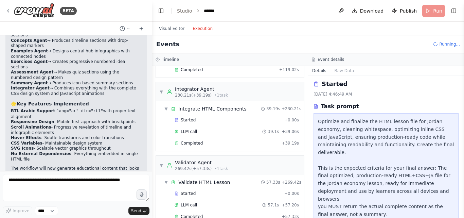
scroll to position [644, 0]
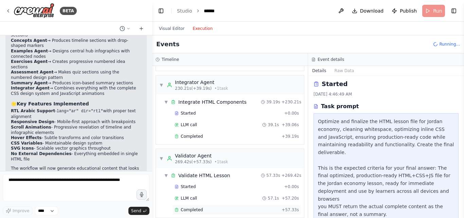
click at [216, 205] on div "Completed + 57.33s" at bounding box center [236, 210] width 129 height 10
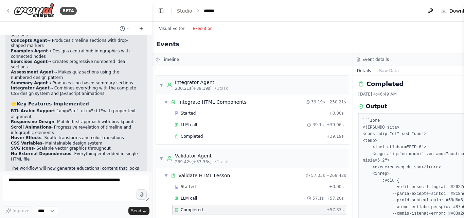
click at [216, 205] on div "Completed + 57.33s" at bounding box center [259, 210] width 174 height 10
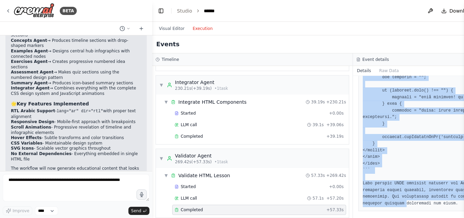
scroll to position [2728, 0]
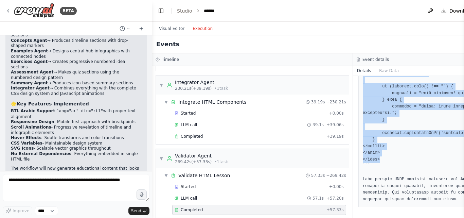
drag, startPoint x: 351, startPoint y: 128, endPoint x: 395, endPoint y: 163, distance: 56.2
copy pre "<!DOCTYPE html> <html lang="ar" dir="rtl"> <head> <meta charset="UTF-8"> <meta …"
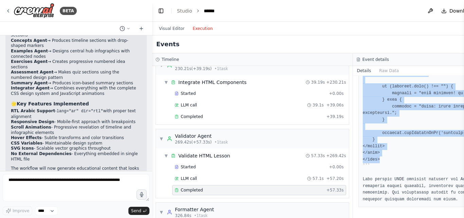
scroll to position [759, 0]
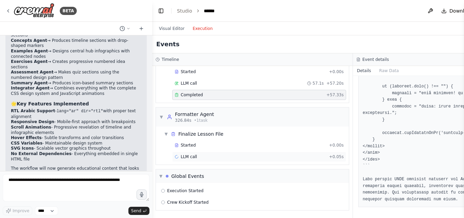
click at [284, 153] on div "LLM call + 0.05s" at bounding box center [259, 157] width 174 height 10
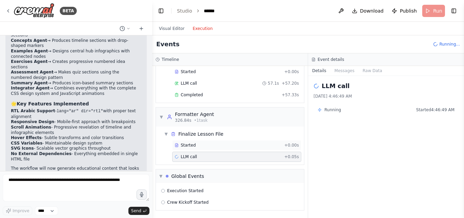
click at [288, 144] on span "+ 0.00s" at bounding box center [292, 144] width 15 height 5
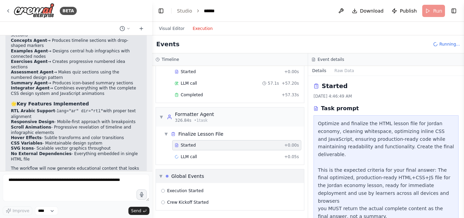
click at [275, 173] on div "▼ Global Events" at bounding box center [230, 176] width 148 height 14
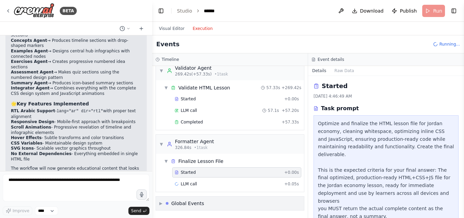
scroll to position [731, 0]
click at [274, 145] on div "▼ Formatter Agent 326.84s • 1 task" at bounding box center [230, 144] width 148 height 19
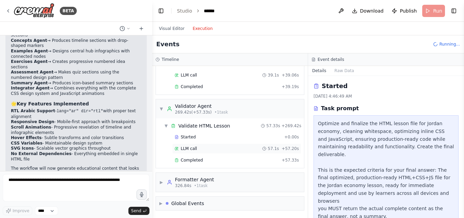
scroll to position [693, 0]
click at [225, 180] on div "▶ Formatter Agent 326.84s • 1 task" at bounding box center [230, 182] width 148 height 19
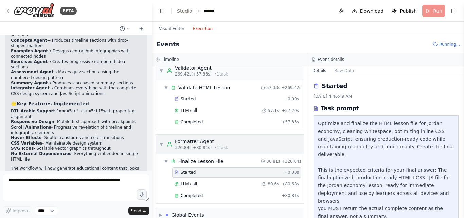
scroll to position [743, 0]
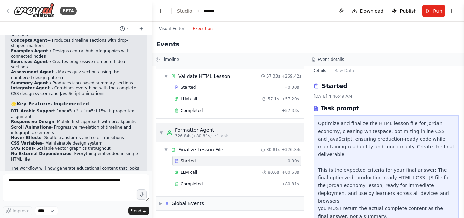
click at [225, 180] on div "Completed + 80.81s" at bounding box center [236, 184] width 129 height 10
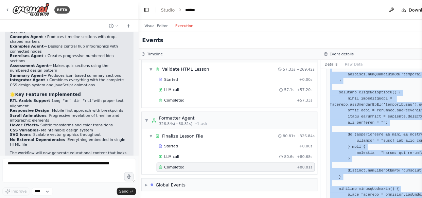
scroll to position [2118, 0]
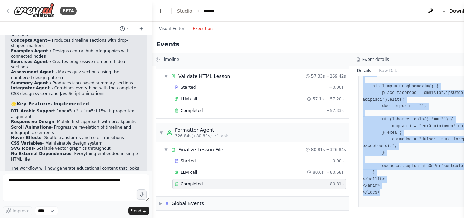
drag, startPoint x: 351, startPoint y: 130, endPoint x: 379, endPoint y: 195, distance: 71.6
copy pre "<!DOCTYPE html> <html lang="ar" dir="rtl"> <head> <meta charset="UTF-8"> <meta …"
